Goal: Task Accomplishment & Management: Use online tool/utility

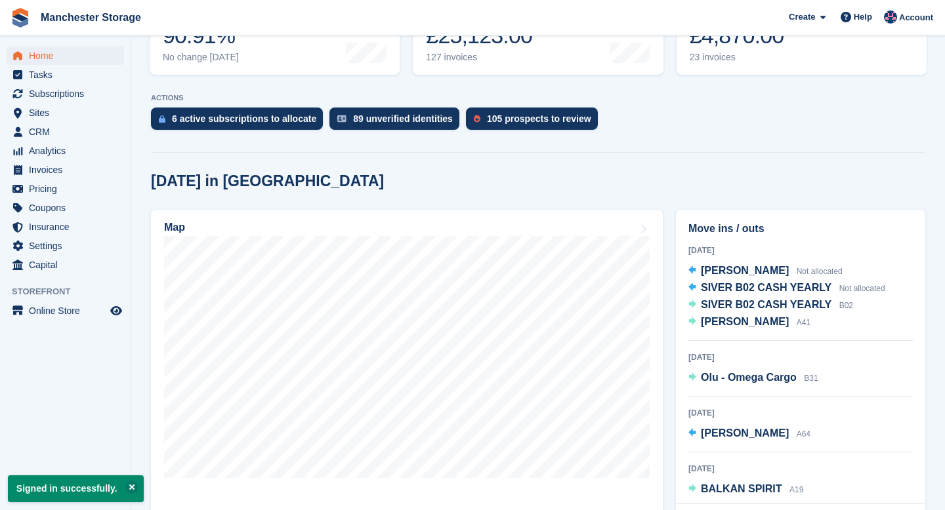
scroll to position [225, 0]
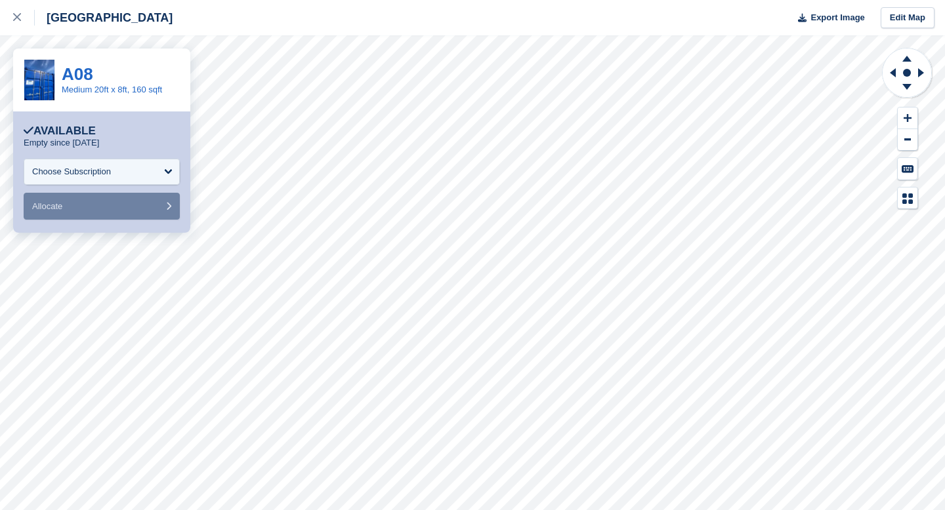
click at [35, 16] on div "[GEOGRAPHIC_DATA]" at bounding box center [104, 18] width 138 height 16
click at [13, 16] on icon at bounding box center [17, 17] width 8 height 8
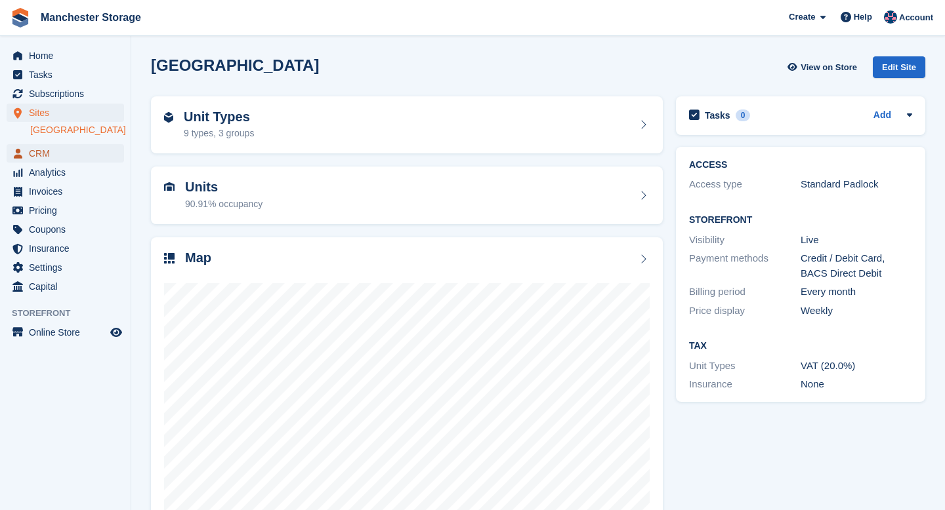
click at [73, 157] on span "CRM" at bounding box center [68, 153] width 79 height 18
click at [42, 156] on span "CRM" at bounding box center [68, 153] width 79 height 18
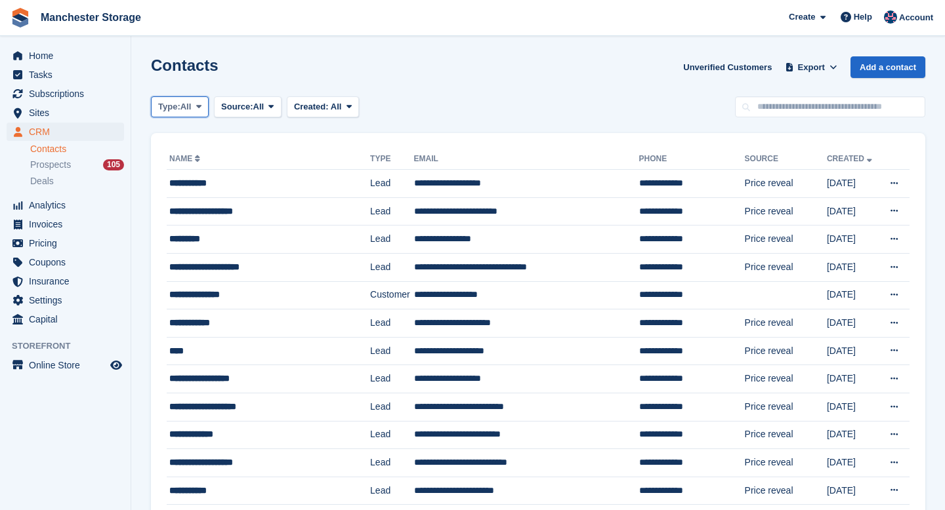
click at [201, 105] on icon at bounding box center [198, 106] width 5 height 9
click at [196, 184] on link "Customer" at bounding box center [214, 185] width 114 height 24
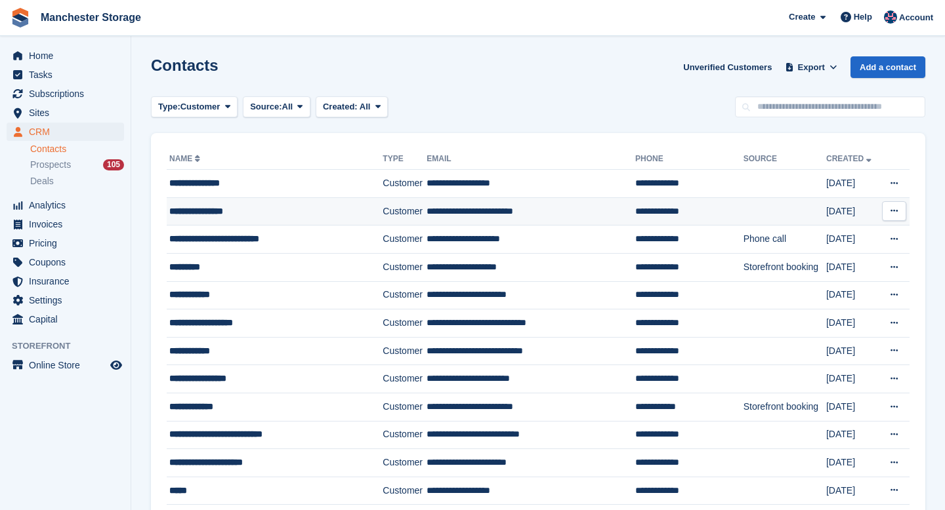
click at [216, 213] on div "**********" at bounding box center [265, 212] width 193 height 14
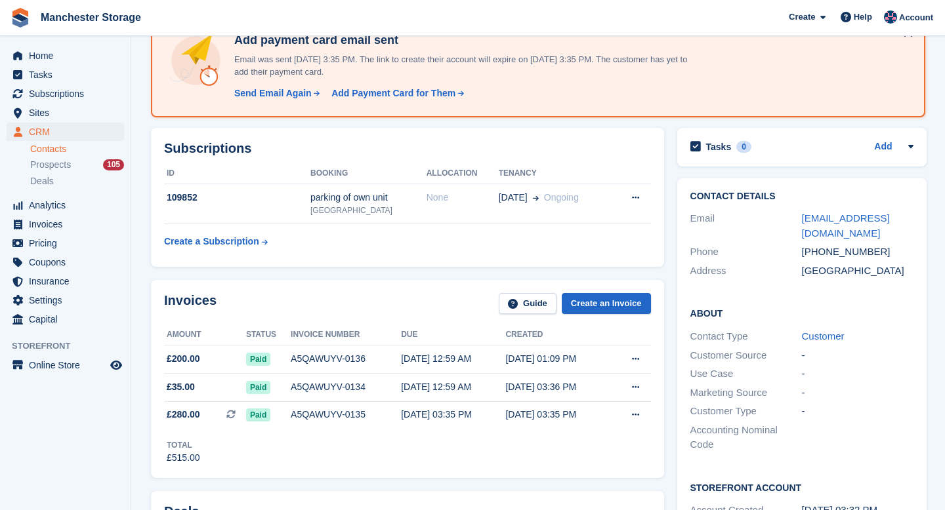
scroll to position [86, 0]
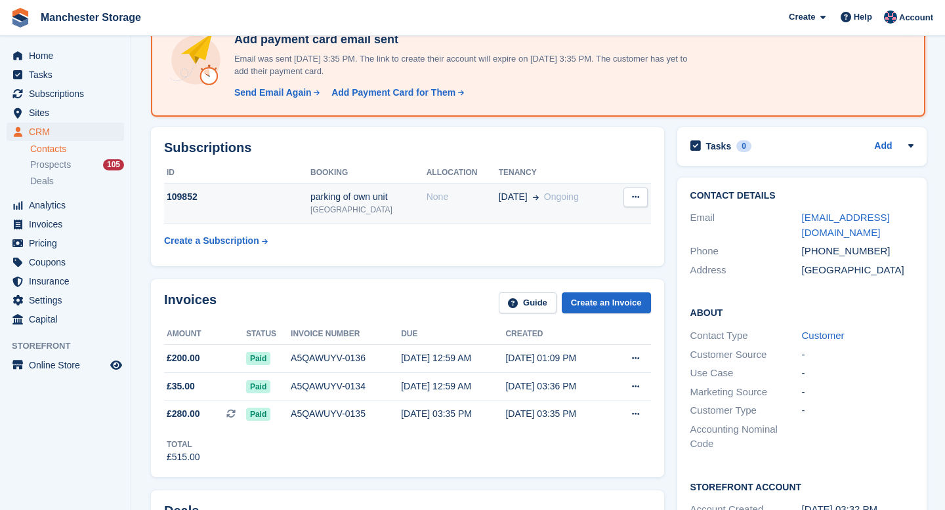
click at [311, 198] on div "parking of own unit" at bounding box center [368, 197] width 116 height 14
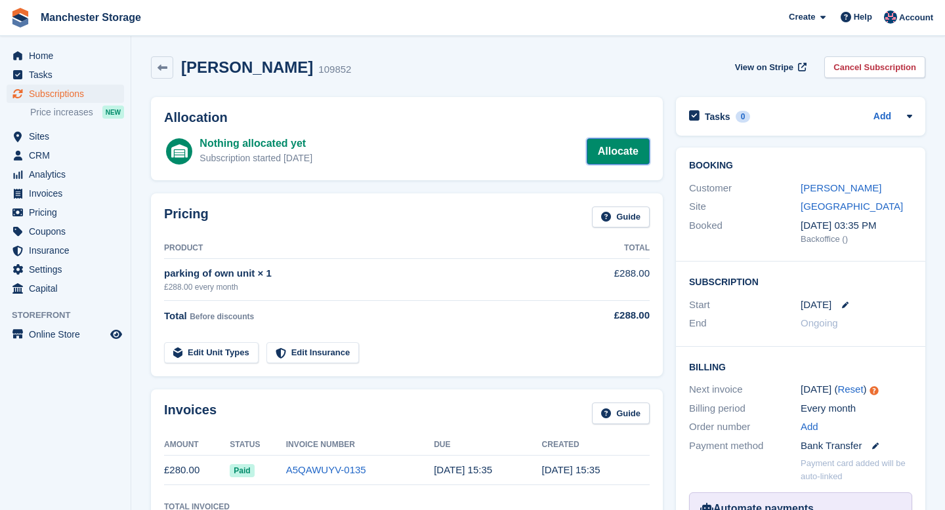
click at [604, 152] on link "Allocate" at bounding box center [618, 151] width 63 height 26
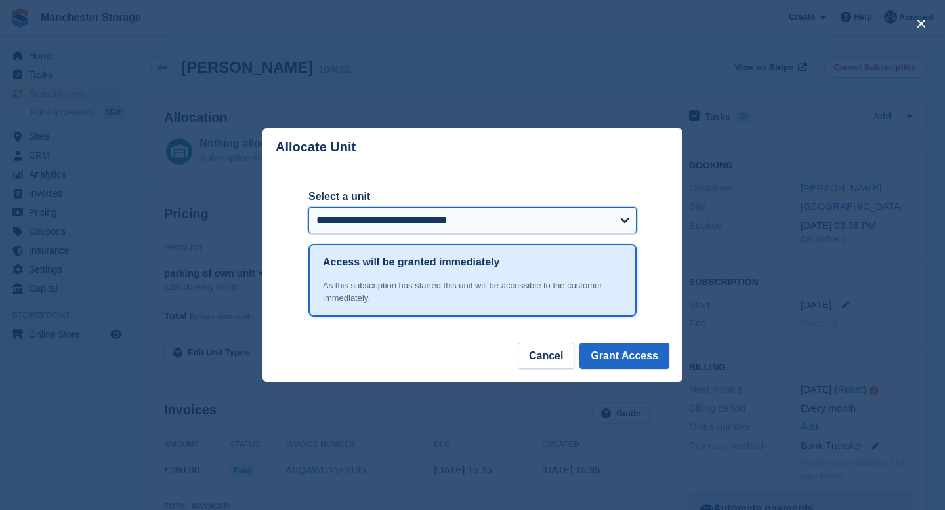
click at [513, 213] on select "**********" at bounding box center [472, 220] width 328 height 26
click at [536, 356] on button "Cancel" at bounding box center [546, 356] width 56 height 26
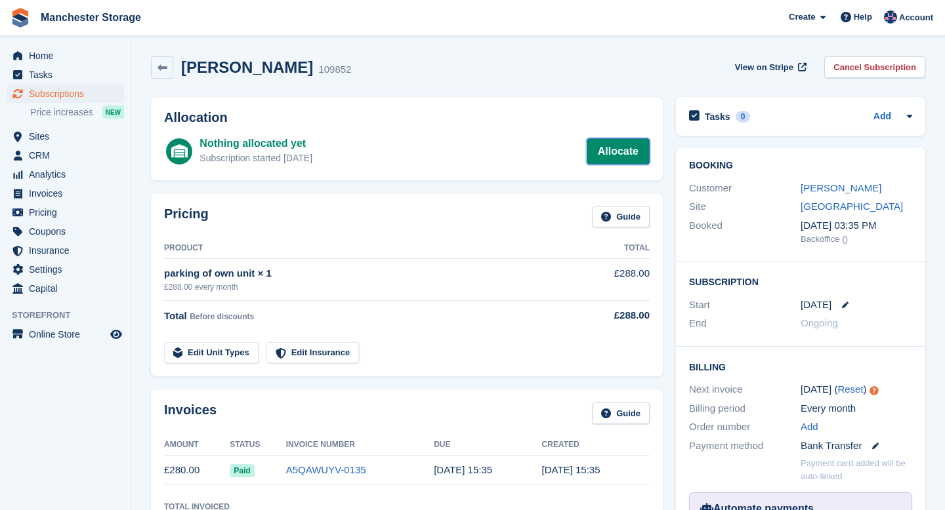
click at [609, 157] on link "Allocate" at bounding box center [618, 151] width 63 height 26
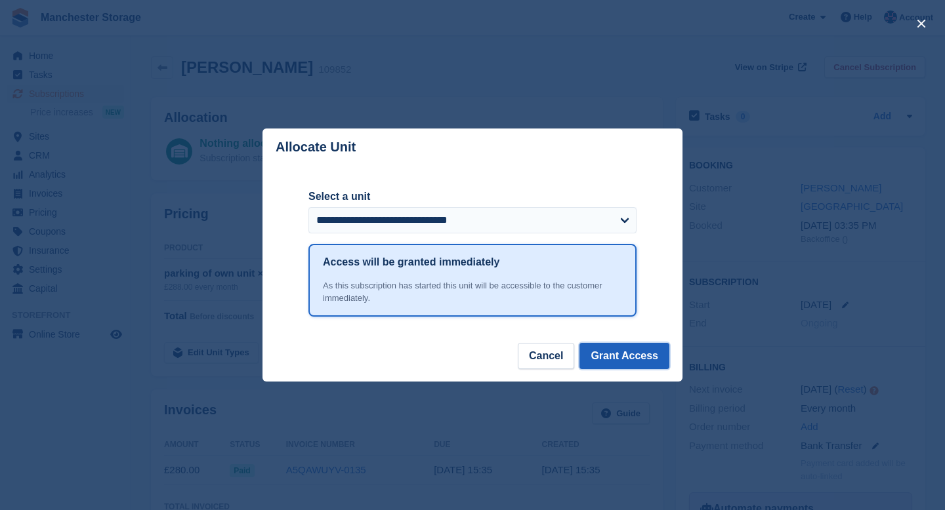
click at [637, 350] on button "Grant Access" at bounding box center [624, 356] width 90 height 26
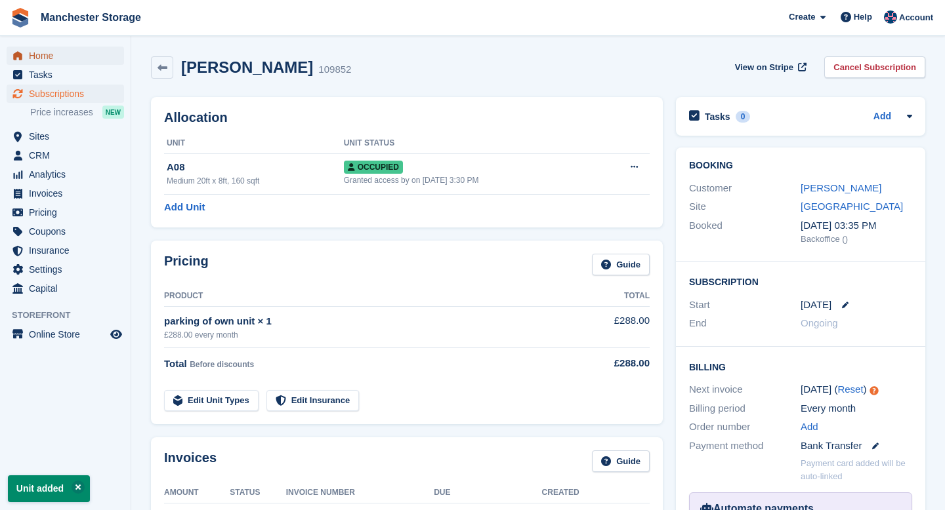
click at [47, 60] on span "Home" at bounding box center [68, 56] width 79 height 18
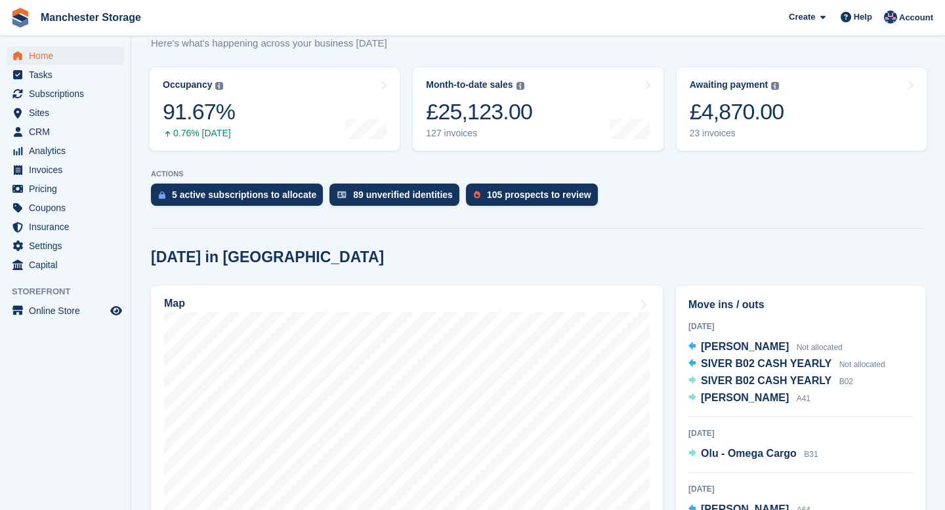
scroll to position [142, 0]
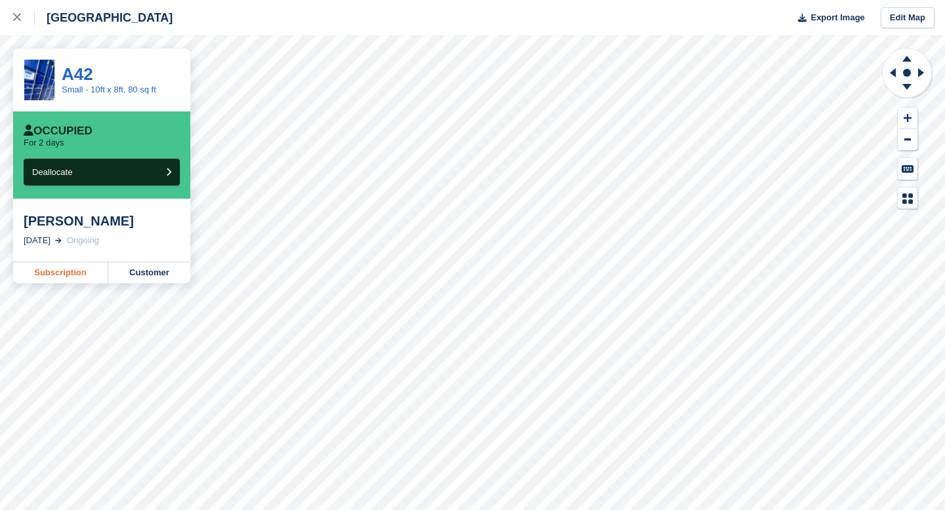
click at [78, 271] on link "Subscription" at bounding box center [60, 272] width 95 height 21
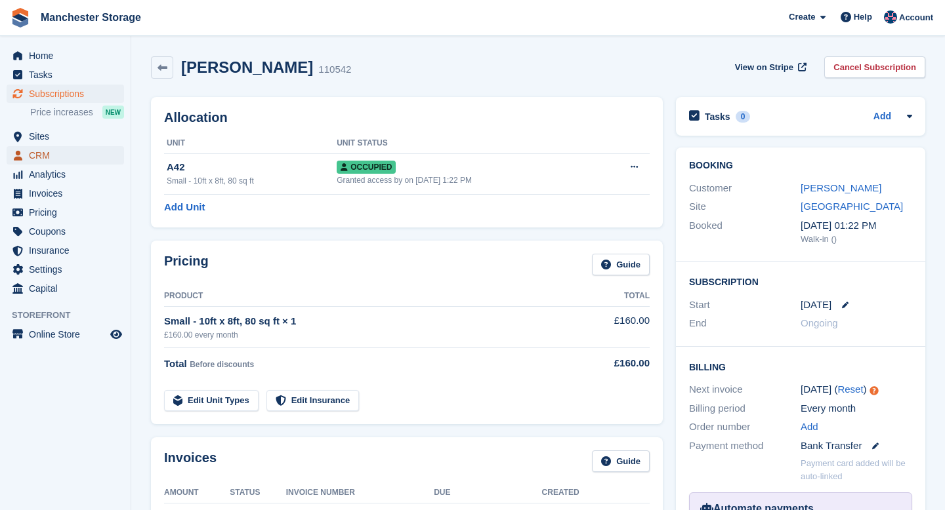
click at [35, 149] on span "CRM" at bounding box center [68, 155] width 79 height 18
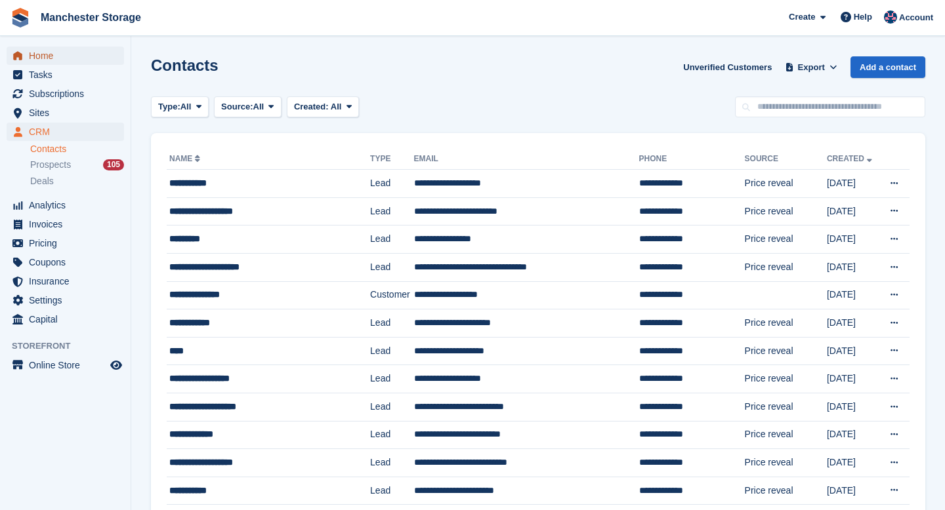
click at [45, 59] on span "Home" at bounding box center [68, 56] width 79 height 18
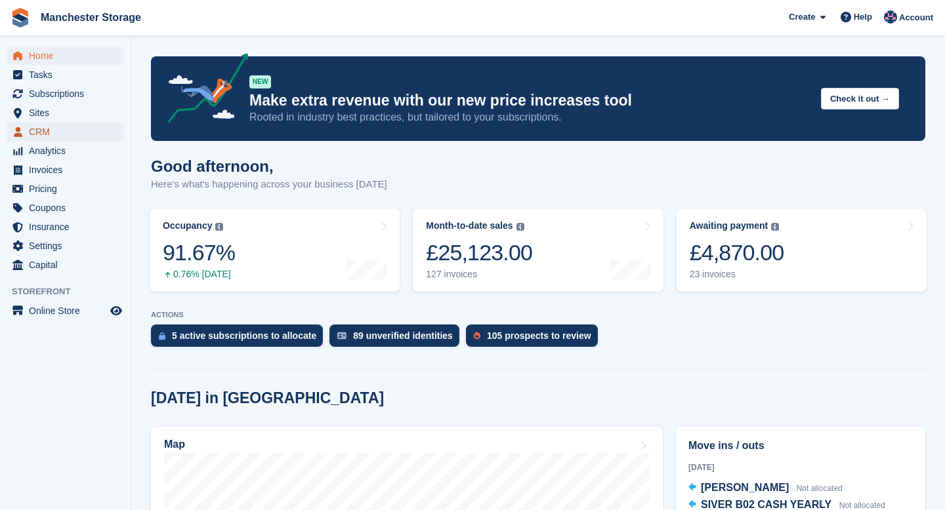
click at [48, 136] on span "CRM" at bounding box center [68, 132] width 79 height 18
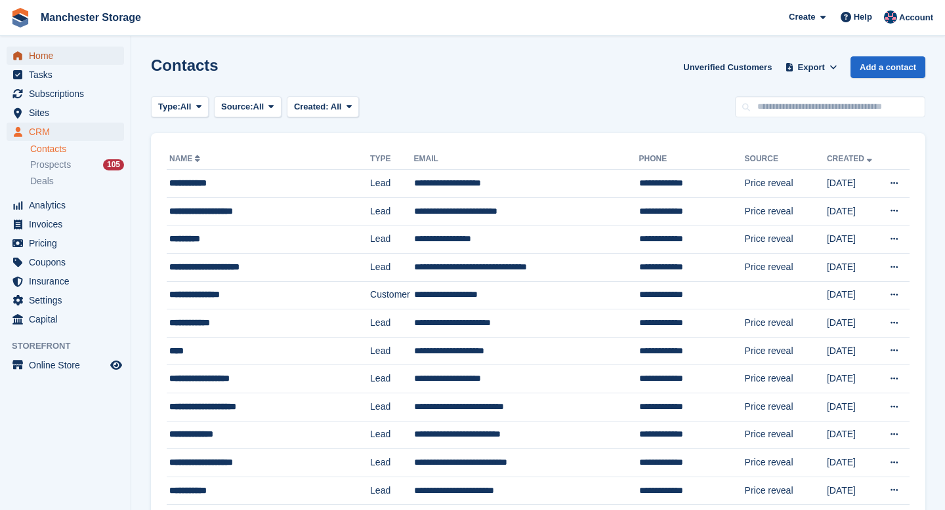
click at [49, 55] on span "Home" at bounding box center [68, 56] width 79 height 18
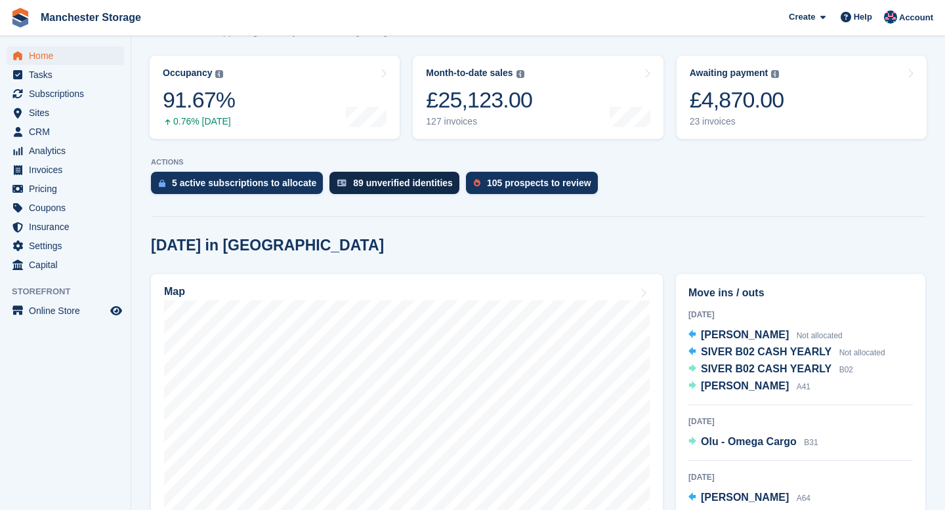
scroll to position [169, 0]
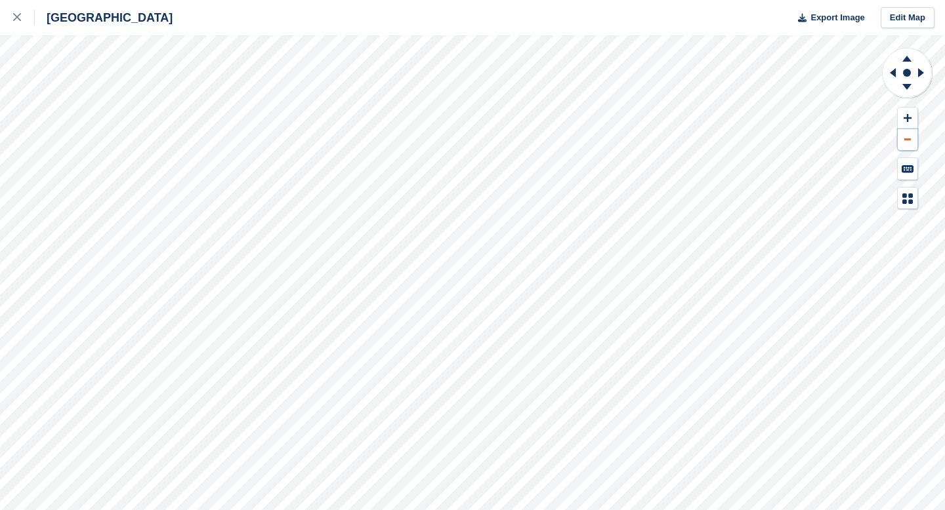
click at [911, 144] on button at bounding box center [907, 140] width 20 height 22
click at [911, 138] on button at bounding box center [907, 140] width 20 height 22
click at [910, 123] on button at bounding box center [907, 119] width 20 height 22
click at [913, 140] on button at bounding box center [907, 140] width 20 height 22
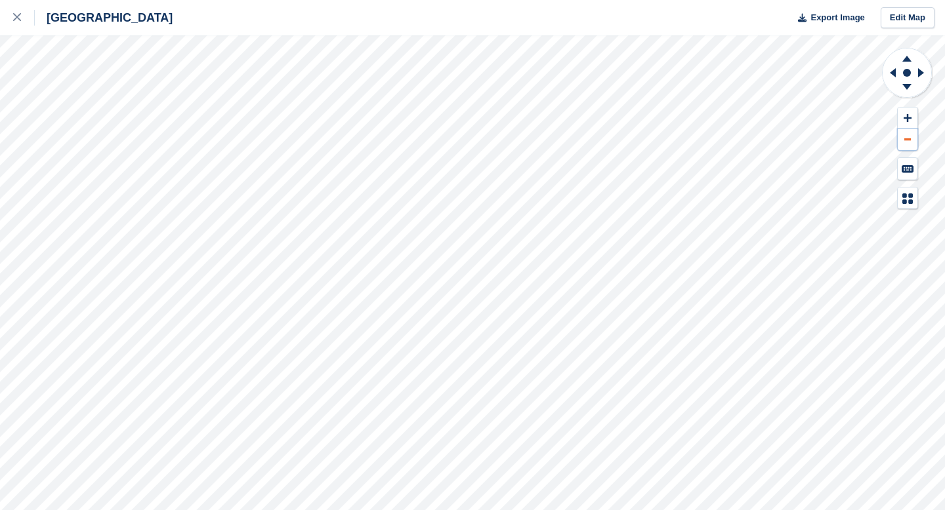
click at [913, 140] on button at bounding box center [907, 140] width 20 height 22
click at [912, 146] on button at bounding box center [907, 140] width 20 height 22
click at [908, 119] on icon at bounding box center [907, 117] width 8 height 9
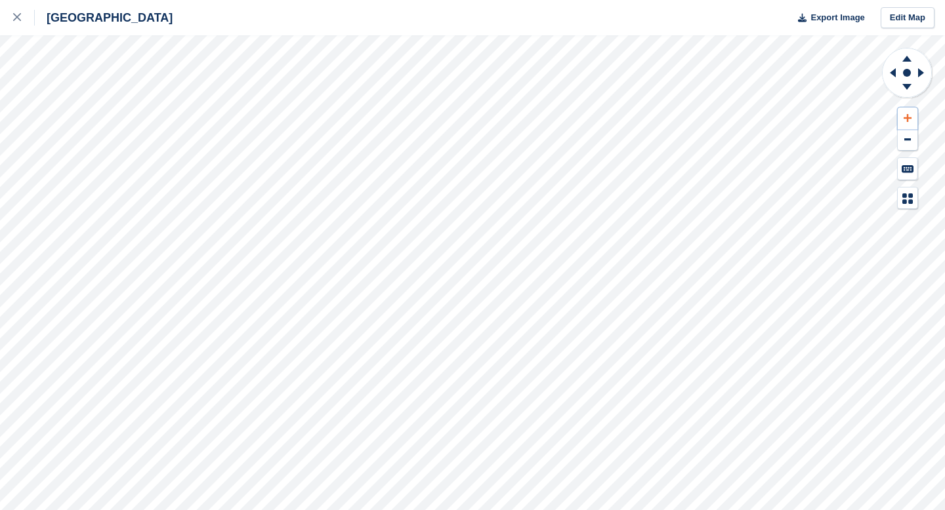
click at [908, 119] on icon at bounding box center [907, 117] width 8 height 9
click at [904, 57] on icon at bounding box center [907, 57] width 34 height 16
click at [907, 89] on icon at bounding box center [906, 87] width 9 height 6
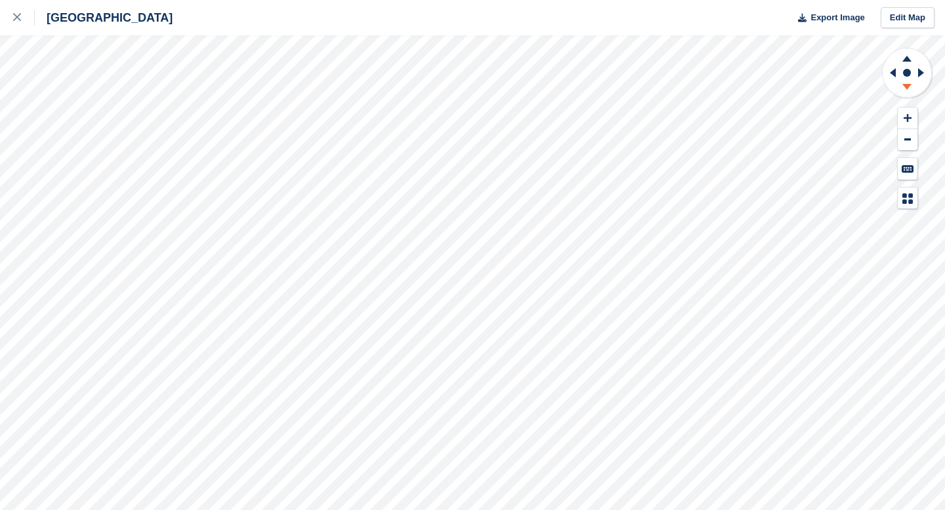
click at [907, 89] on icon at bounding box center [906, 87] width 9 height 6
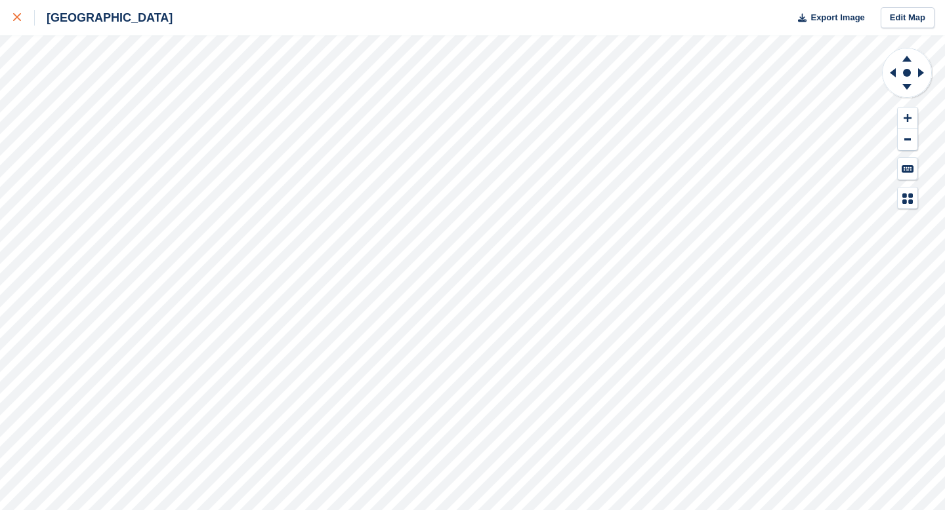
click at [23, 24] on div at bounding box center [24, 18] width 22 height 16
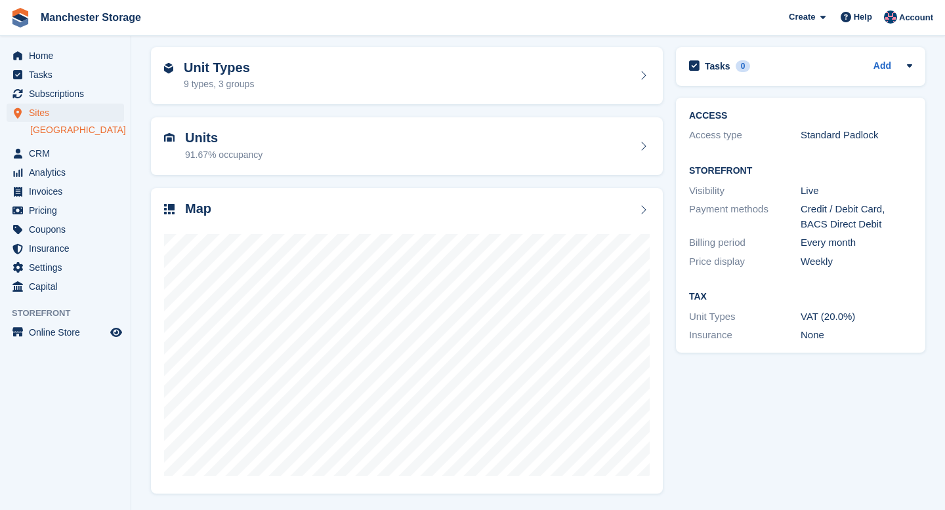
scroll to position [45, 0]
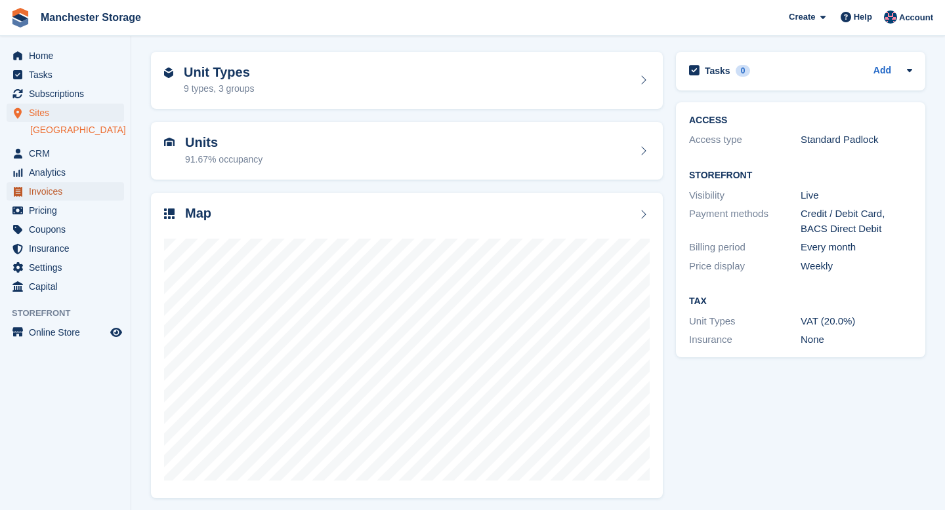
click at [49, 182] on span "Invoices" at bounding box center [68, 191] width 79 height 18
click at [47, 173] on span "Analytics" at bounding box center [68, 172] width 79 height 18
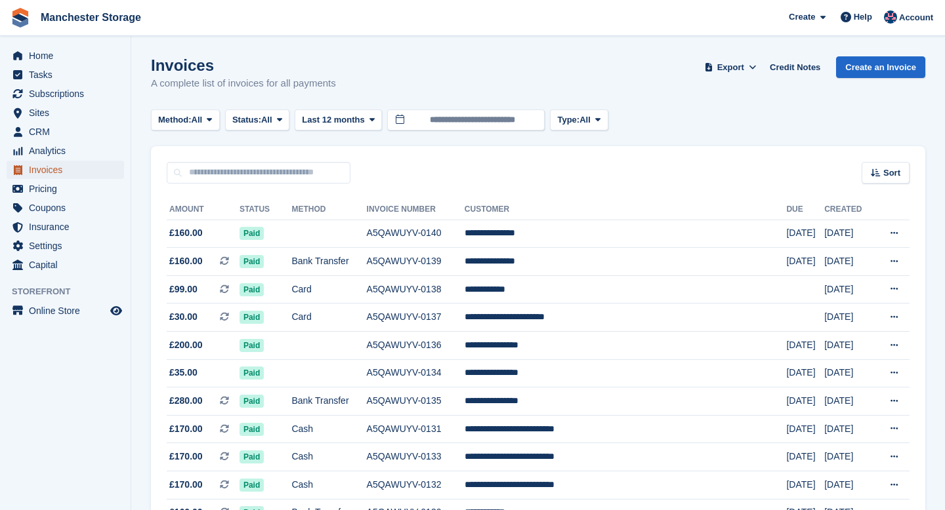
click at [49, 171] on span "Invoices" at bounding box center [68, 170] width 79 height 18
click at [49, 158] on span "Analytics" at bounding box center [68, 151] width 79 height 18
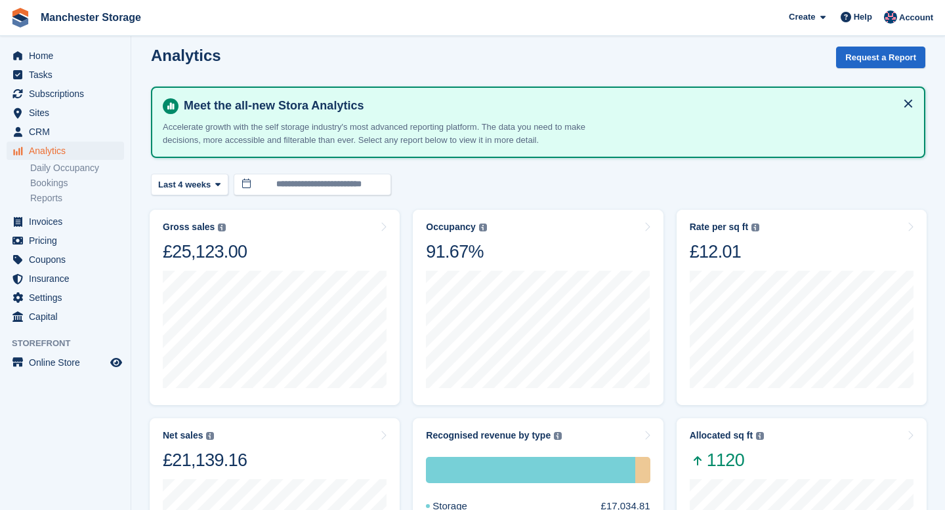
scroll to position [13, 0]
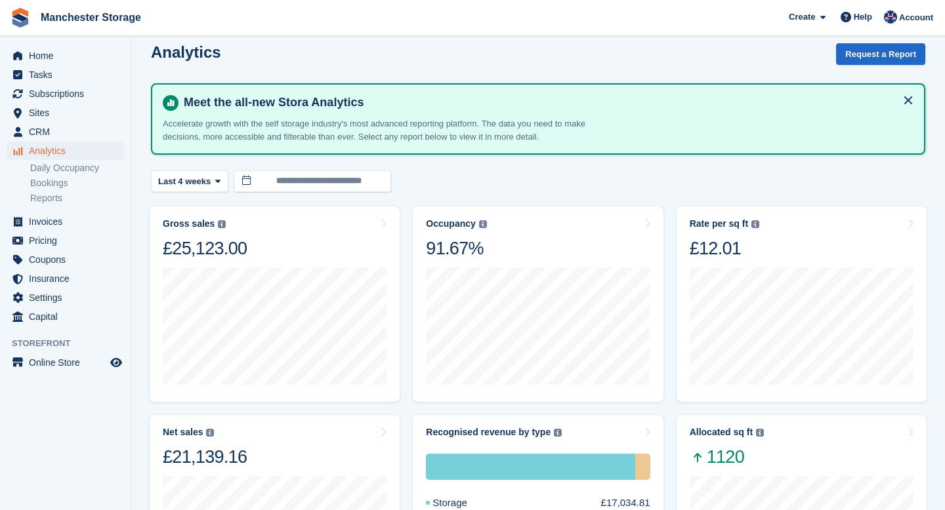
click at [918, 102] on div "Meet the all-new Stora Analytics Accelerate growth with the self storage indust…" at bounding box center [538, 119] width 774 height 72
click at [903, 100] on button at bounding box center [907, 100] width 21 height 21
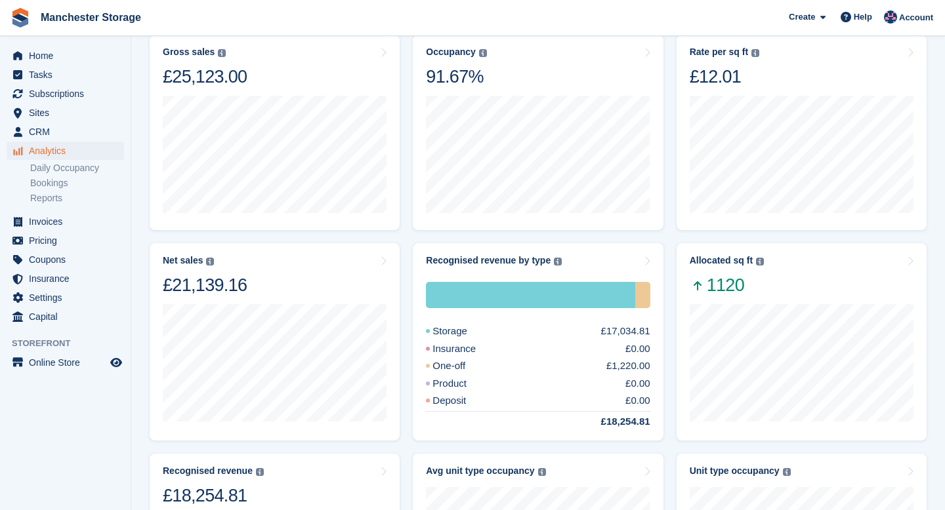
scroll to position [0, 0]
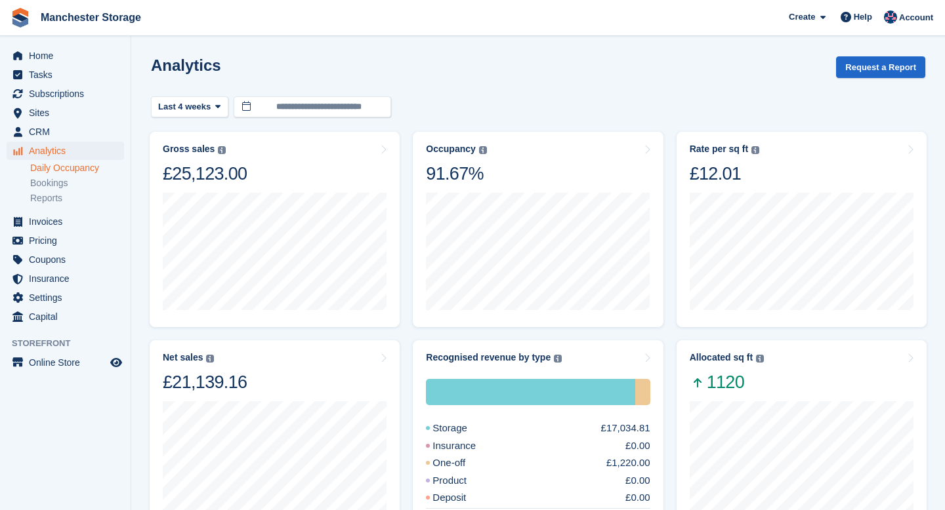
click at [57, 162] on link "Daily Occupancy" at bounding box center [77, 168] width 94 height 12
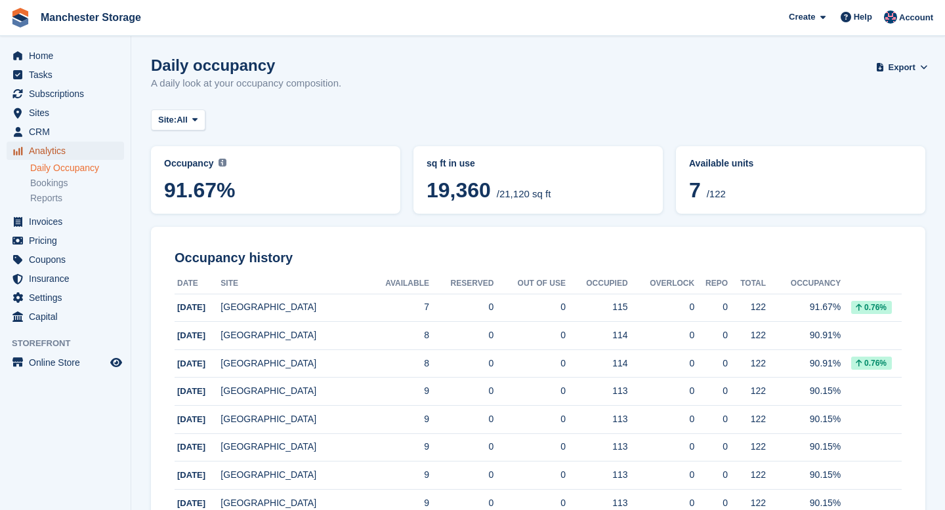
click at [51, 150] on span "Analytics" at bounding box center [68, 151] width 79 height 18
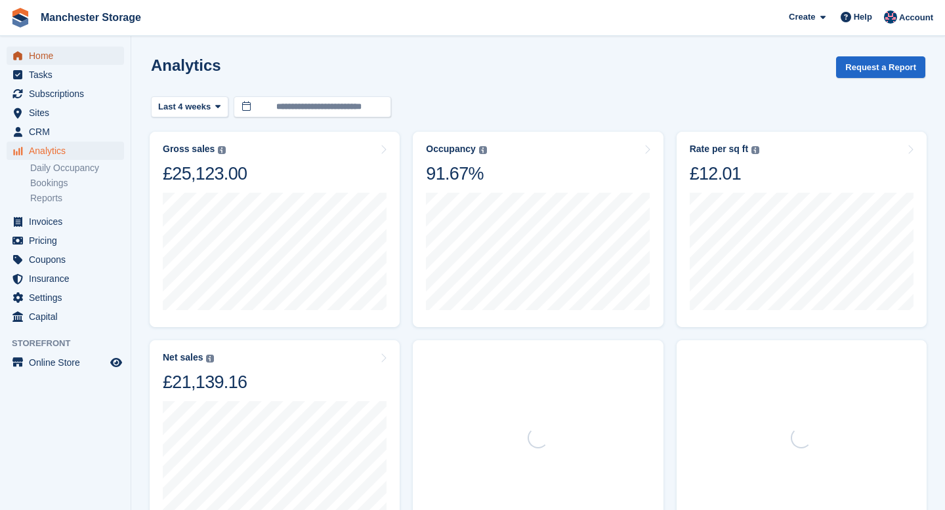
click at [45, 60] on span "Home" at bounding box center [68, 56] width 79 height 18
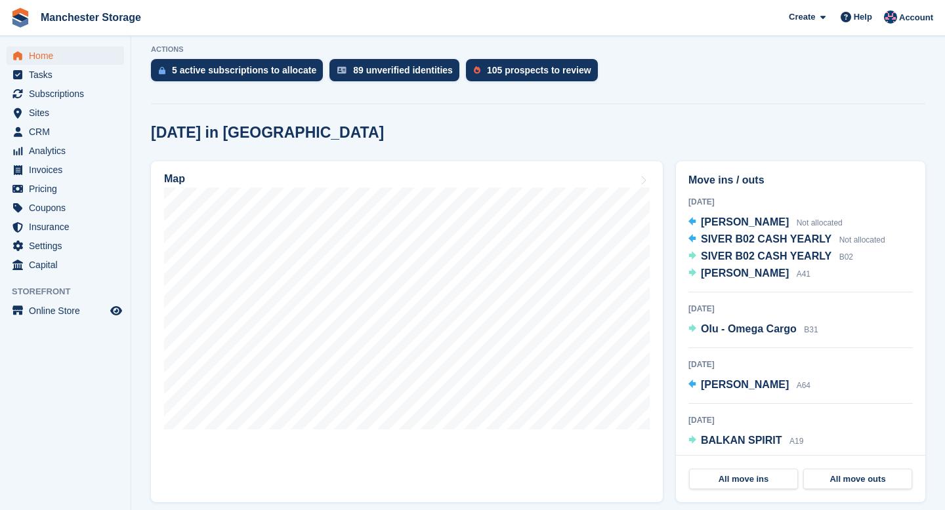
scroll to position [265, 0]
